Goal: Transaction & Acquisition: Purchase product/service

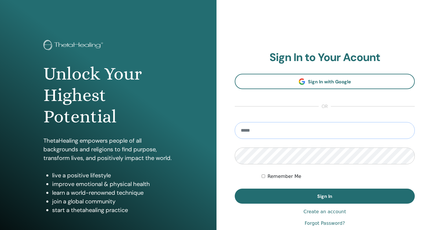
type input "**********"
click at [325, 196] on button "Sign In" at bounding box center [325, 196] width 180 height 15
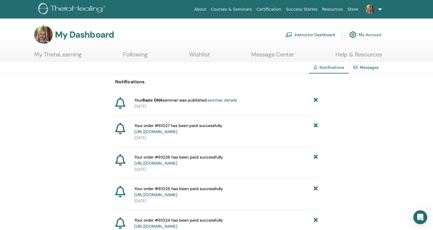
click at [314, 34] on link "Instructor Dashboard" at bounding box center [310, 34] width 50 height 13
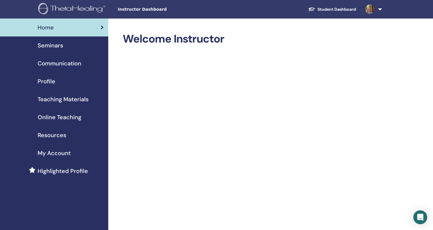
click at [65, 122] on link "Online Teaching" at bounding box center [54, 117] width 108 height 18
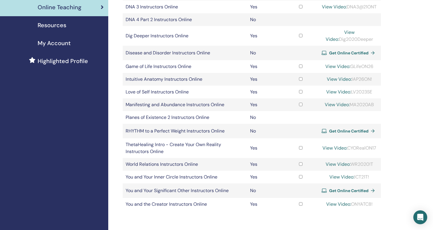
scroll to position [168, 0]
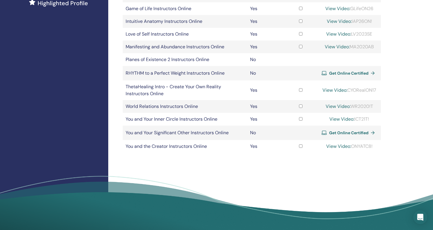
click at [335, 76] on span "Get Online Certified" at bounding box center [348, 73] width 39 height 5
